Goal: Task Accomplishment & Management: Manage account settings

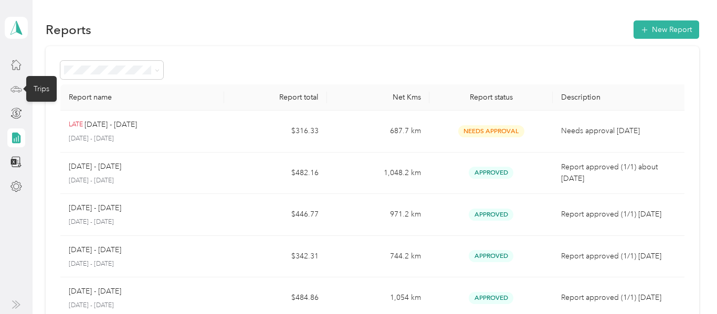
click at [14, 90] on circle at bounding box center [14, 91] width 2 height 2
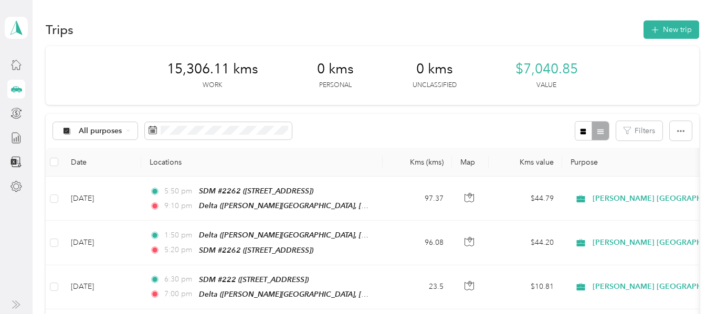
click at [669, 31] on button "New trip" at bounding box center [671, 29] width 56 height 18
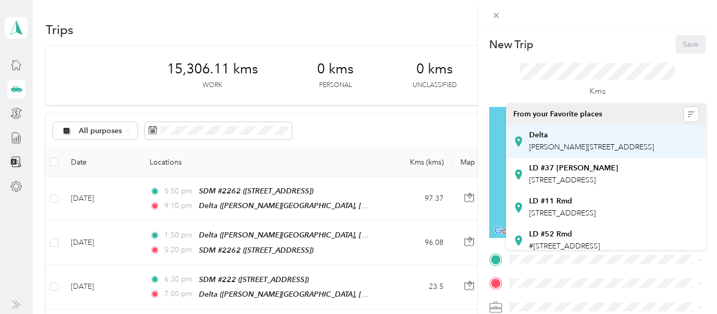
click at [556, 150] on span "[PERSON_NAME][STREET_ADDRESS]" at bounding box center [591, 147] width 125 height 9
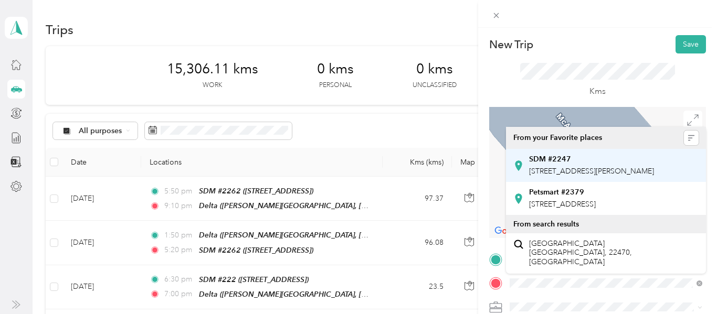
click at [597, 175] on span "[STREET_ADDRESS][PERSON_NAME]" at bounding box center [591, 171] width 125 height 9
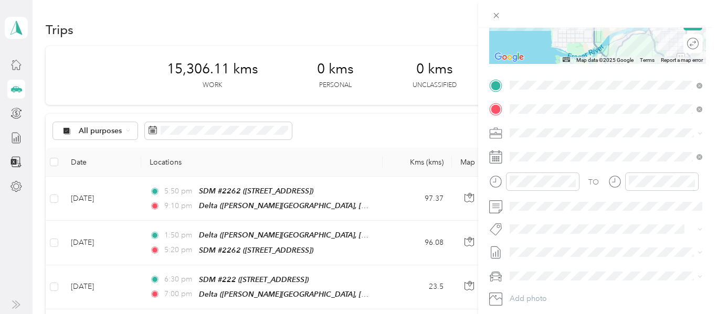
scroll to position [175, 0]
click at [598, 251] on div "1" at bounding box center [599, 252] width 14 height 13
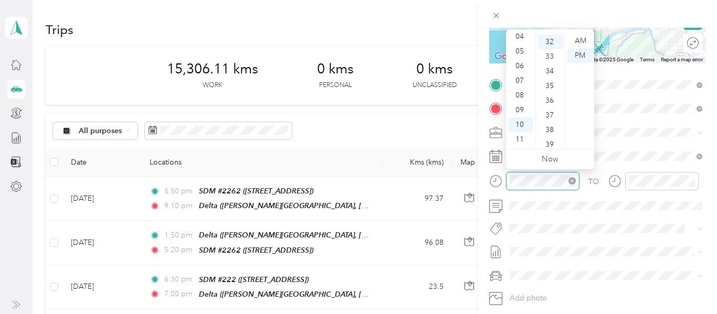
scroll to position [470, 0]
click at [522, 78] on div "07" at bounding box center [520, 80] width 25 height 15
click at [549, 47] on div "20" at bounding box center [550, 45] width 25 height 15
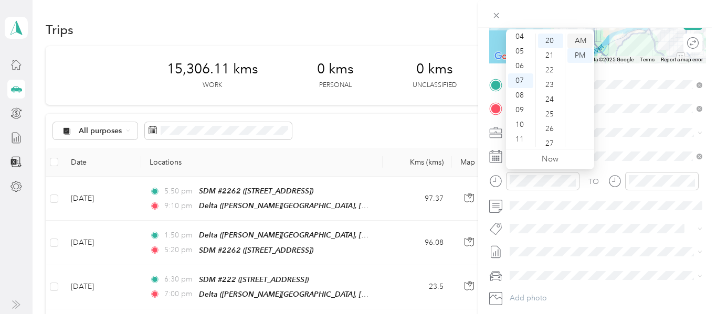
click at [587, 38] on div "AM" at bounding box center [579, 41] width 25 height 15
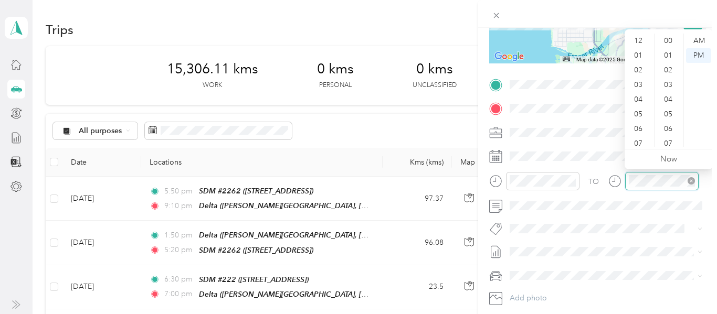
scroll to position [63, 0]
click at [635, 97] on div "08" at bounding box center [639, 95] width 25 height 15
click at [668, 36] on div "25" at bounding box center [669, 38] width 25 height 15
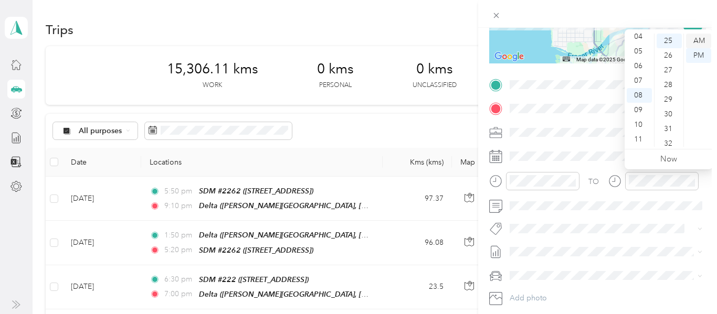
click at [698, 39] on div "AM" at bounding box center [698, 41] width 25 height 15
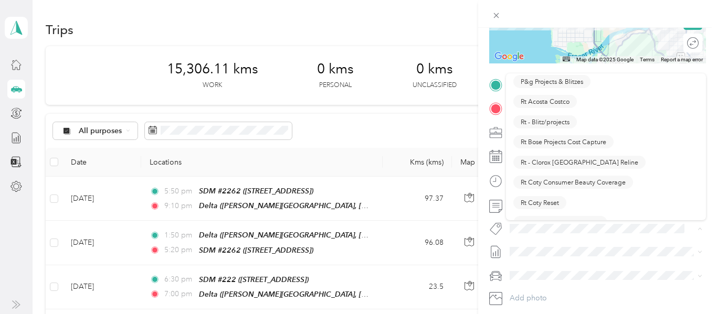
scroll to position [644, 0]
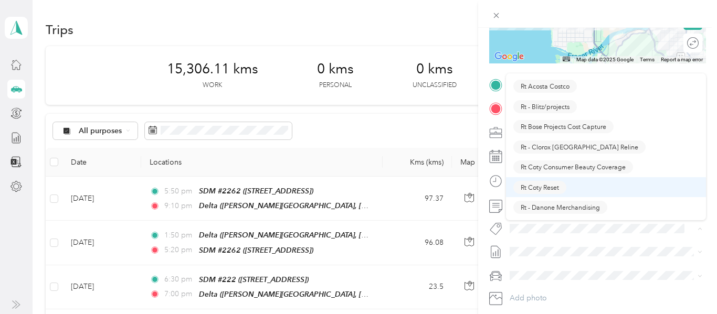
click at [553, 183] on span "Rt Coty Reset" at bounding box center [540, 187] width 38 height 9
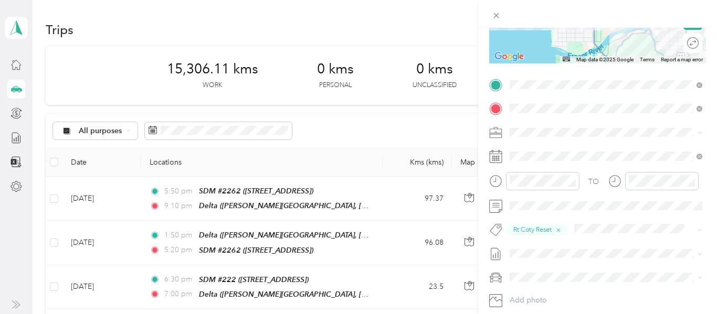
scroll to position [0, 0]
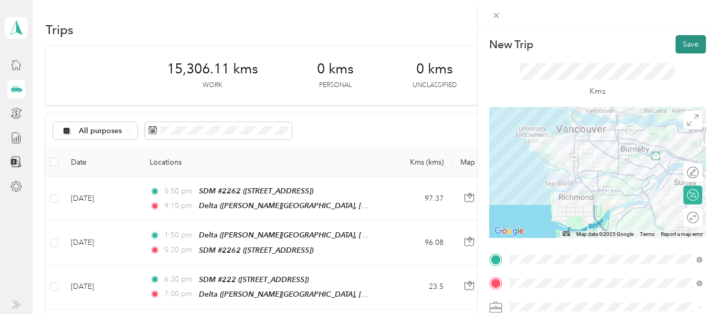
click at [696, 44] on button "Save" at bounding box center [690, 44] width 30 height 18
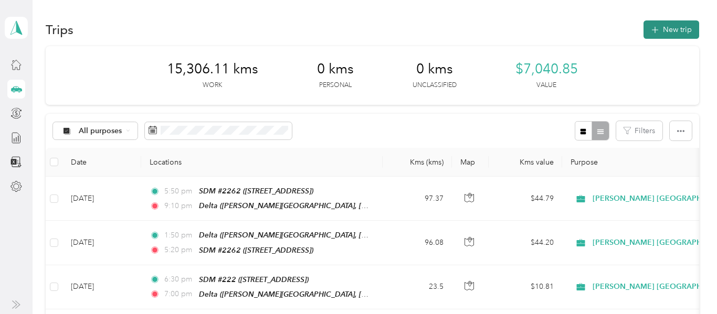
click at [659, 25] on span "button" at bounding box center [655, 29] width 8 height 9
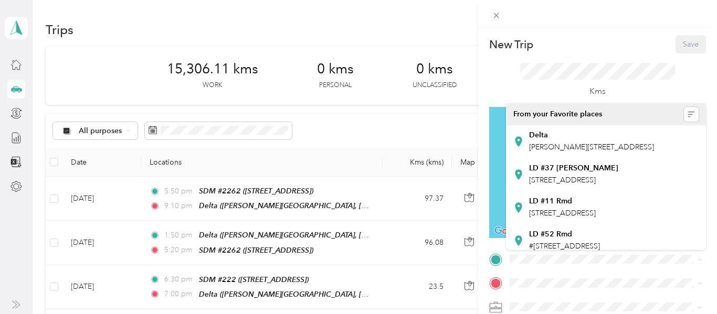
click at [630, 52] on div "New Trip Save" at bounding box center [597, 44] width 217 height 18
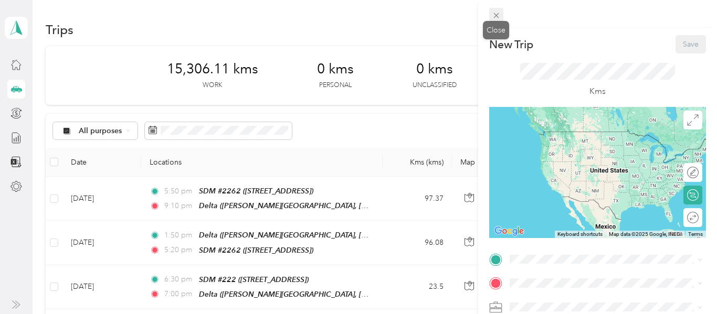
click at [498, 17] on icon at bounding box center [496, 15] width 9 height 9
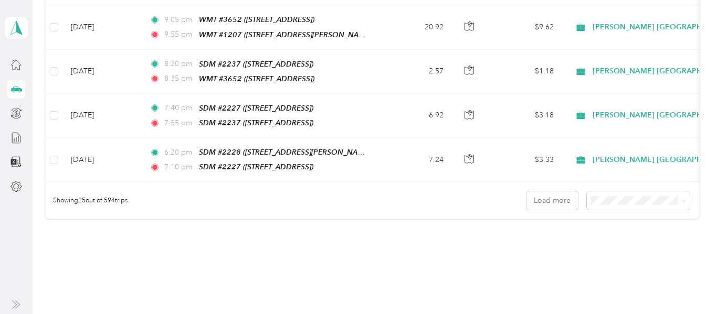
scroll to position [1087, 0]
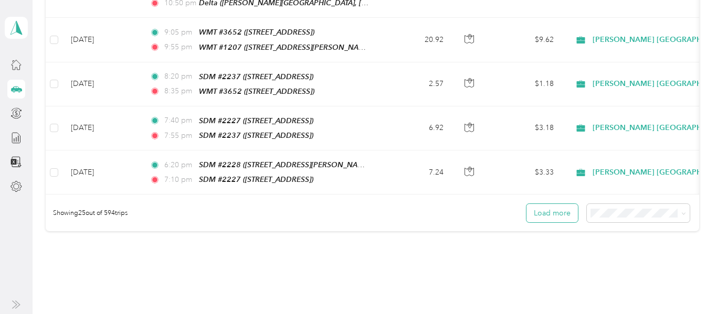
click at [561, 204] on button "Load more" at bounding box center [551, 213] width 51 height 18
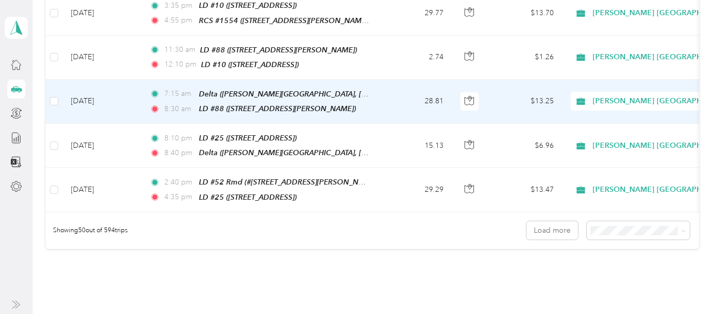
scroll to position [2173, 0]
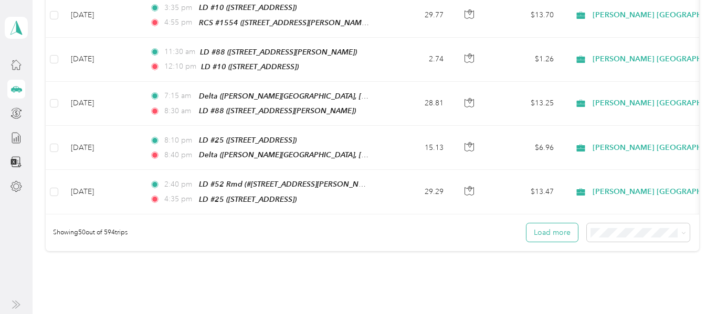
click at [553, 224] on button "Load more" at bounding box center [551, 233] width 51 height 18
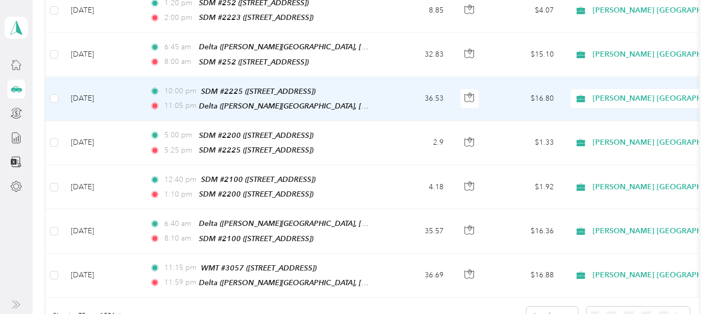
scroll to position [3196, 0]
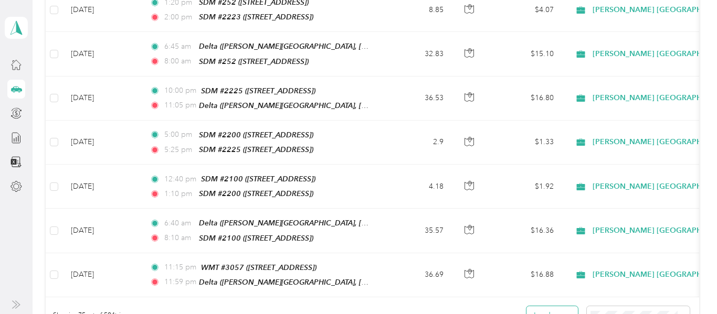
click at [570, 306] on button "Load more" at bounding box center [551, 315] width 51 height 18
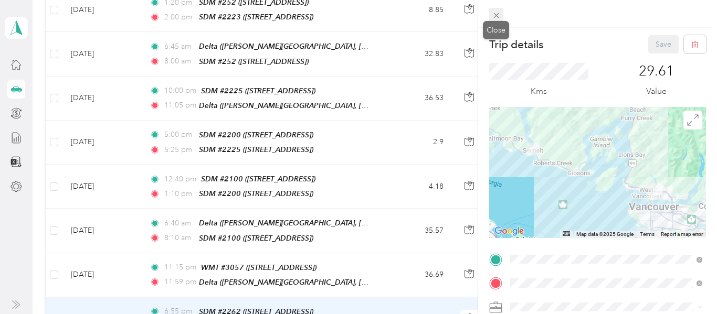
click at [498, 14] on icon at bounding box center [495, 15] width 5 height 5
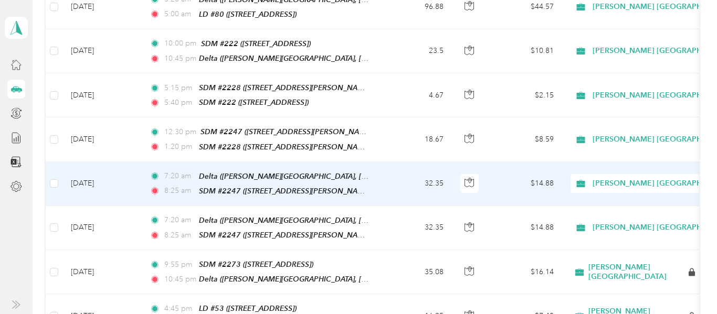
scroll to position [3813, 0]
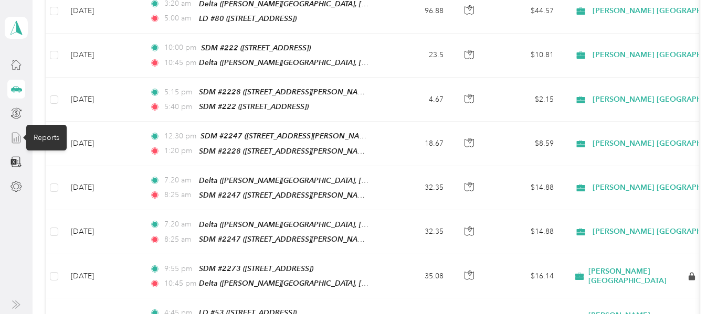
click at [15, 138] on icon at bounding box center [16, 138] width 12 height 12
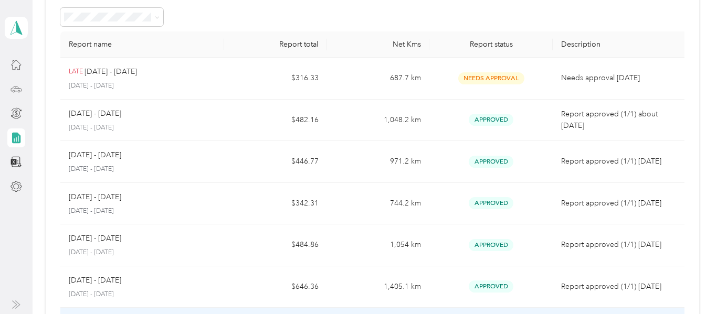
scroll to position [50, 0]
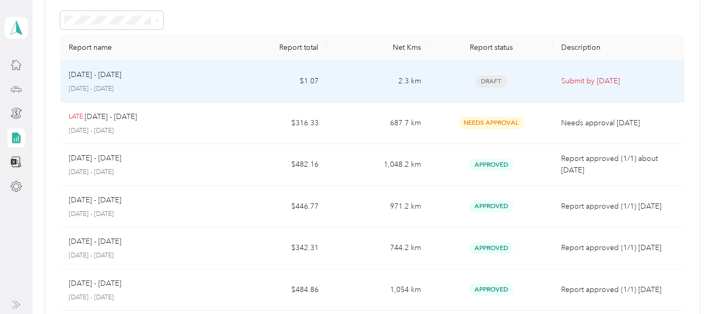
click at [157, 82] on div "[DATE] - [DATE] [DATE] - [DATE]" at bounding box center [142, 81] width 147 height 25
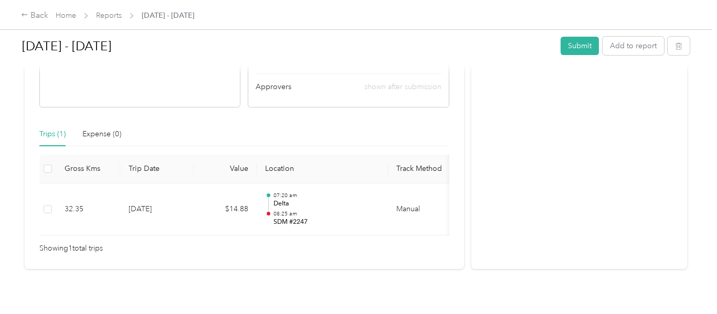
scroll to position [225, 0]
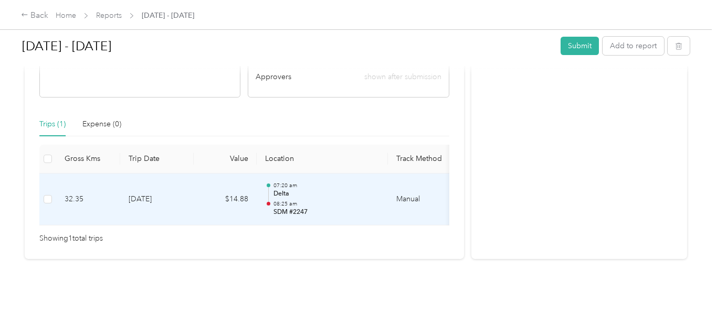
click at [175, 197] on td "[DATE]" at bounding box center [156, 200] width 73 height 52
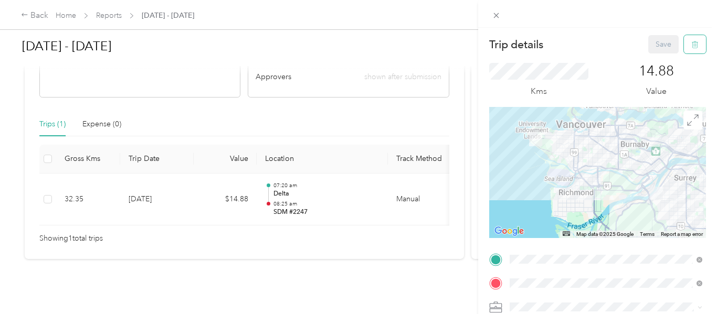
click at [697, 43] on icon "button" at bounding box center [694, 44] width 7 height 7
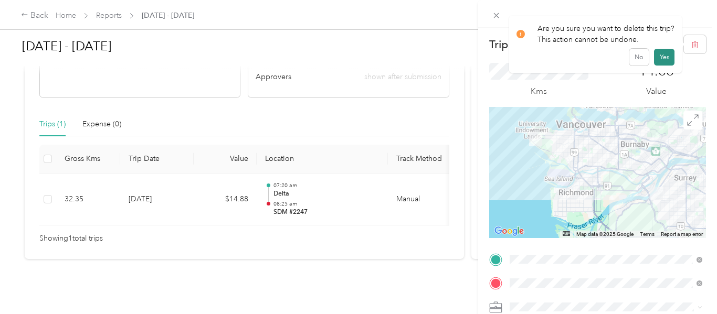
click at [663, 58] on button "Yes" at bounding box center [664, 57] width 20 height 17
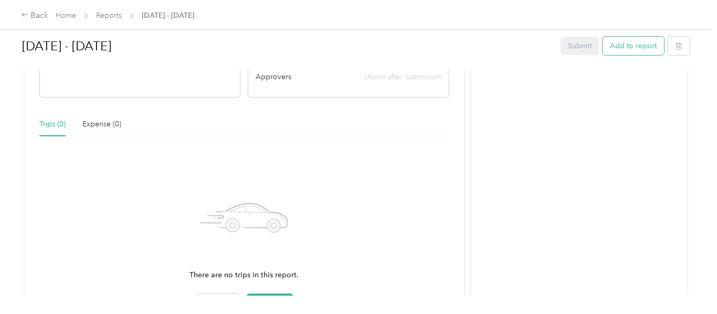
click at [647, 46] on button "Add to report" at bounding box center [632, 46] width 61 height 18
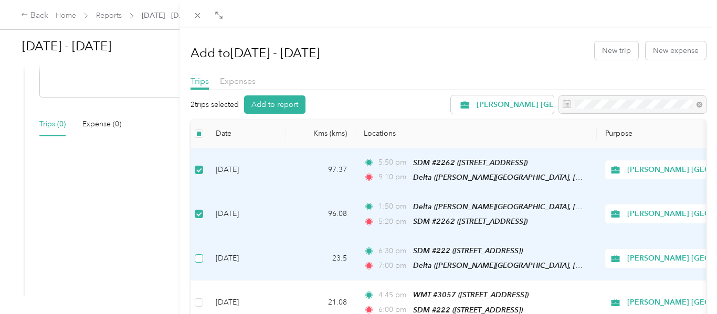
click at [201, 260] on label at bounding box center [199, 259] width 8 height 12
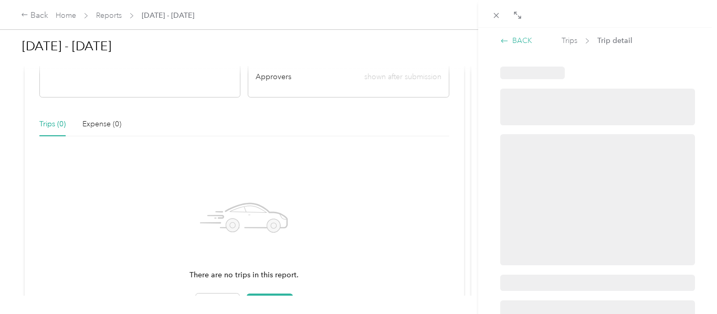
click at [520, 41] on div "BACK" at bounding box center [516, 40] width 32 height 11
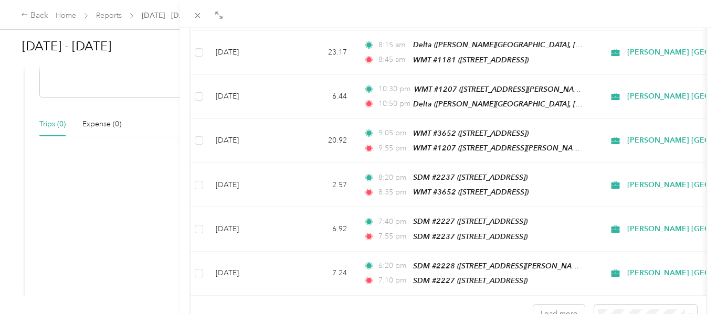
scroll to position [986, 0]
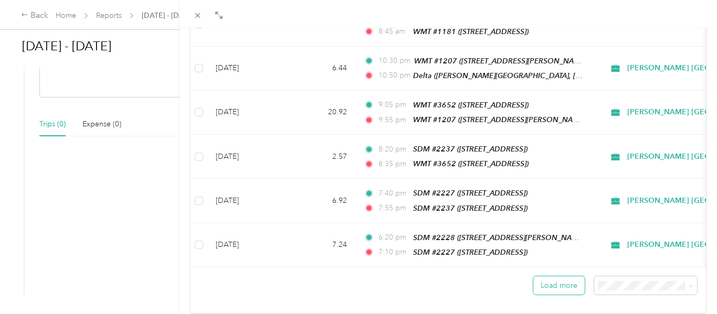
click at [565, 277] on button "Load more" at bounding box center [558, 286] width 51 height 18
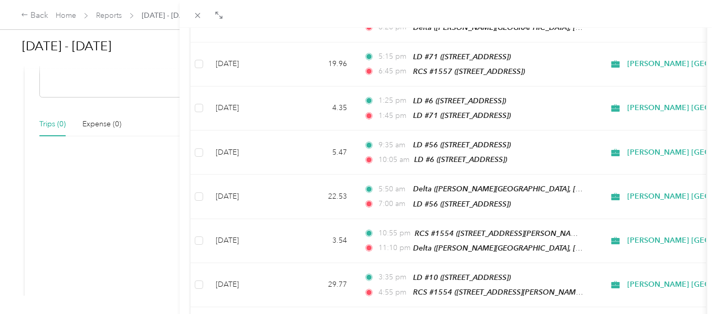
scroll to position [2066, 0]
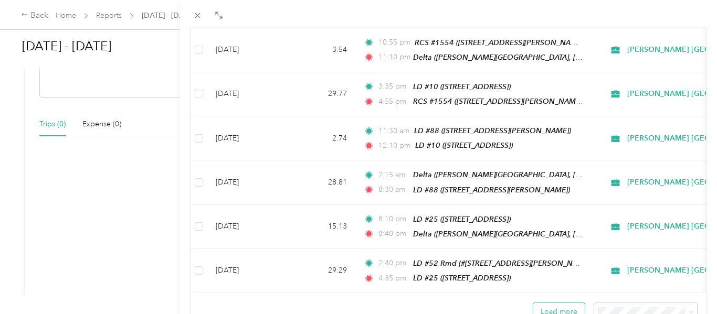
click at [559, 303] on button "Load more" at bounding box center [558, 312] width 51 height 18
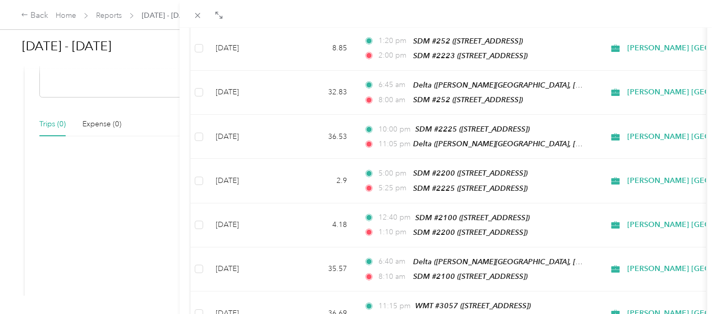
scroll to position [3145, 0]
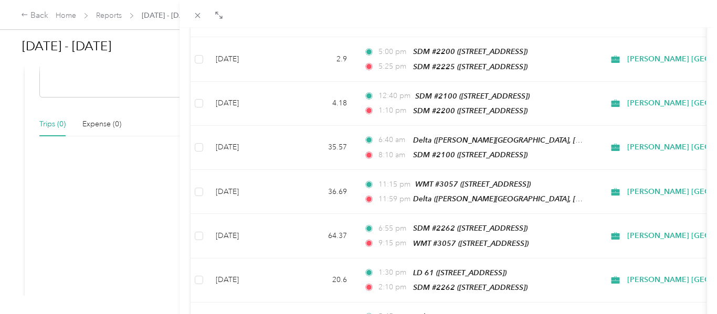
scroll to position [3237, 0]
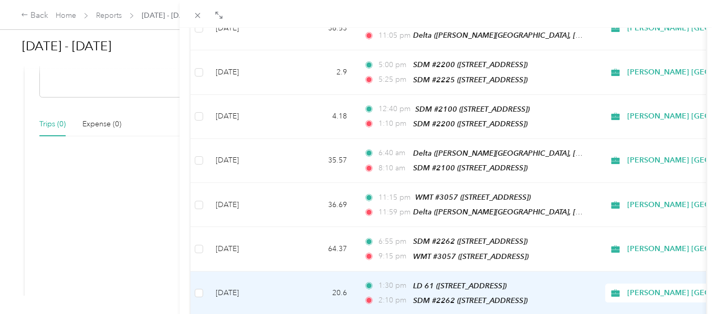
click at [203, 272] on td at bounding box center [199, 294] width 17 height 44
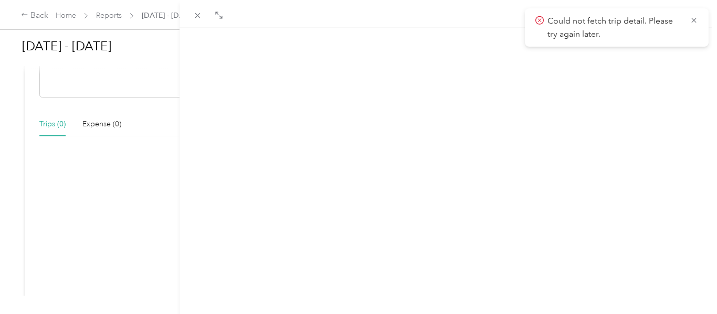
click at [50, 123] on div "Add to [DATE] - [DATE] New trip New expense Trips Expenses [PERSON_NAME] [GEOGR…" at bounding box center [358, 157] width 717 height 314
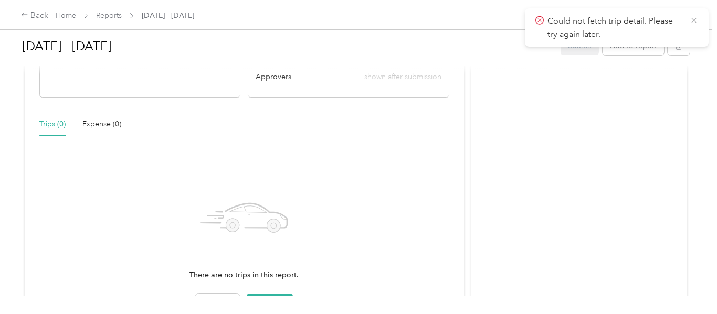
click at [694, 22] on icon at bounding box center [694, 20] width 8 height 9
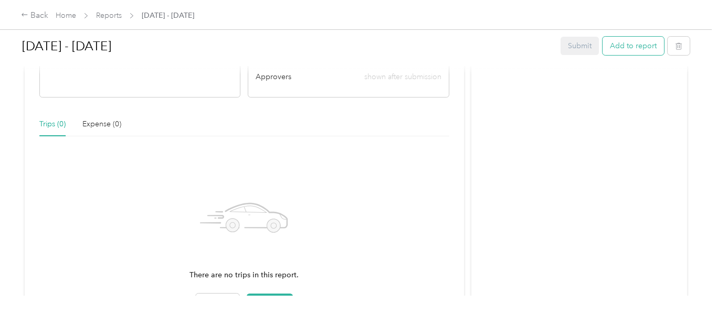
click at [638, 41] on button "Add to report" at bounding box center [632, 46] width 61 height 18
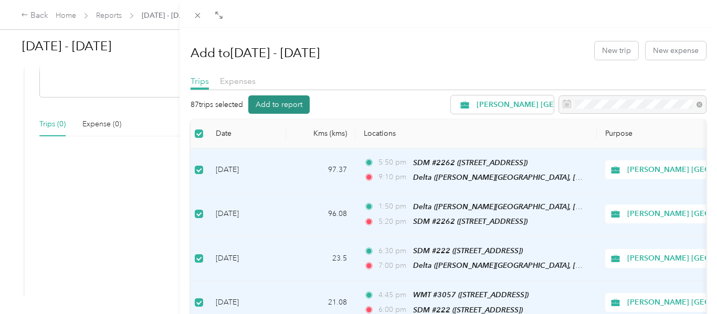
click at [291, 107] on button "Add to report" at bounding box center [278, 105] width 61 height 18
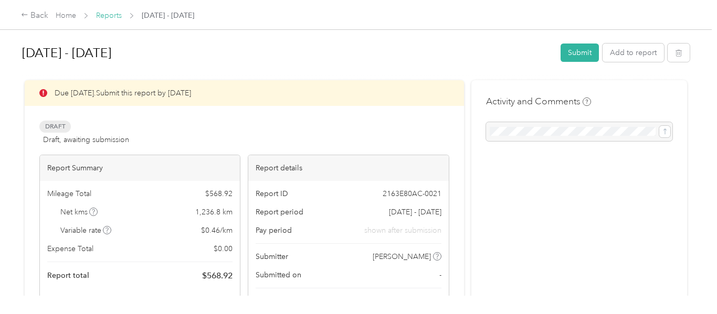
click at [112, 15] on link "Reports" at bounding box center [109, 15] width 26 height 9
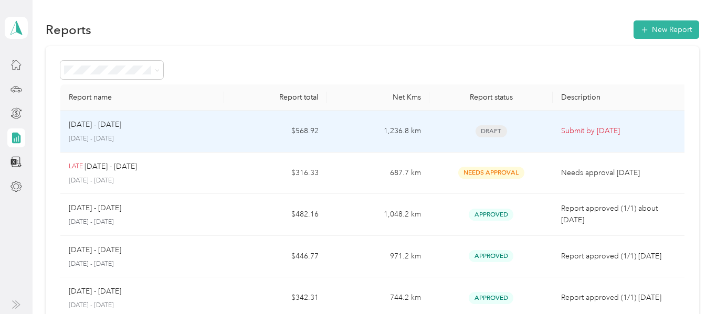
click at [612, 131] on p "Submit by [DATE]" at bounding box center [621, 131] width 120 height 12
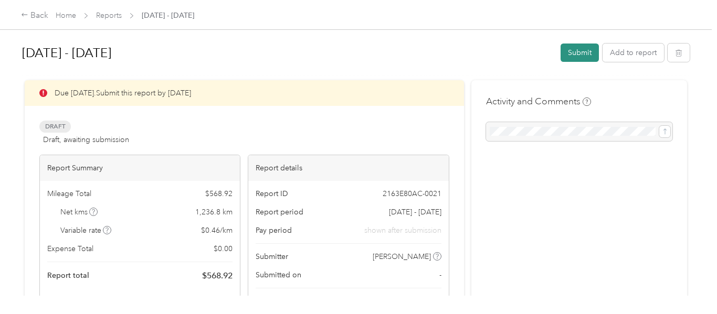
click at [587, 52] on button "Submit" at bounding box center [580, 53] width 38 height 18
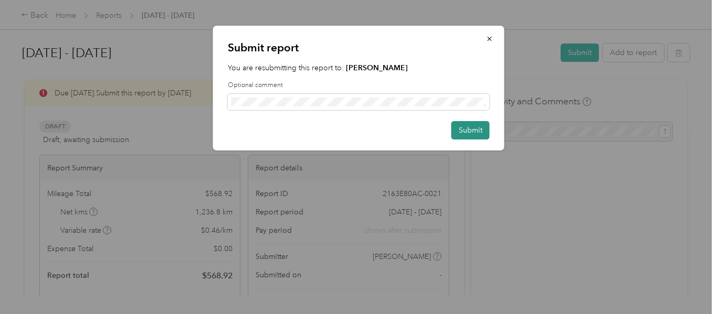
click at [477, 129] on button "Submit" at bounding box center [470, 130] width 38 height 18
